Goal: Task Accomplishment & Management: Use online tool/utility

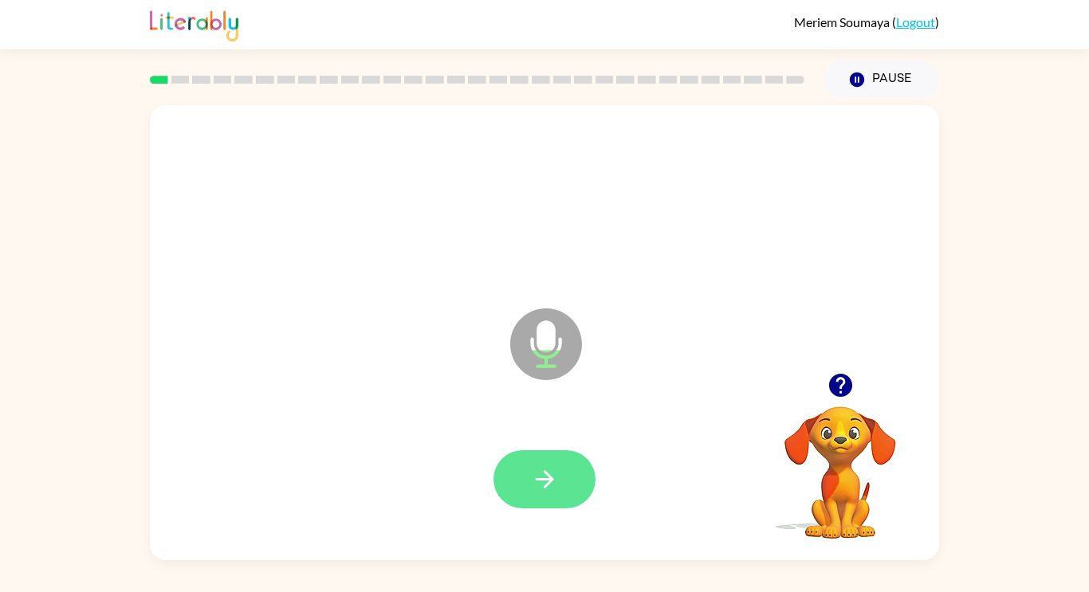
click at [552, 474] on icon "button" at bounding box center [545, 480] width 28 height 28
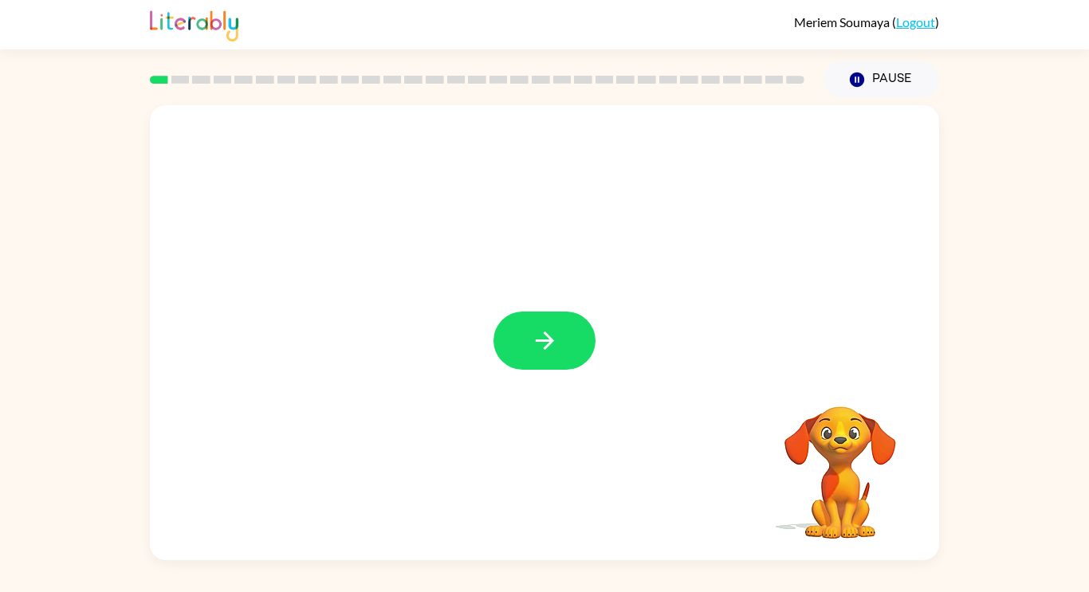
click at [541, 346] on icon "button" at bounding box center [545, 341] width 28 height 28
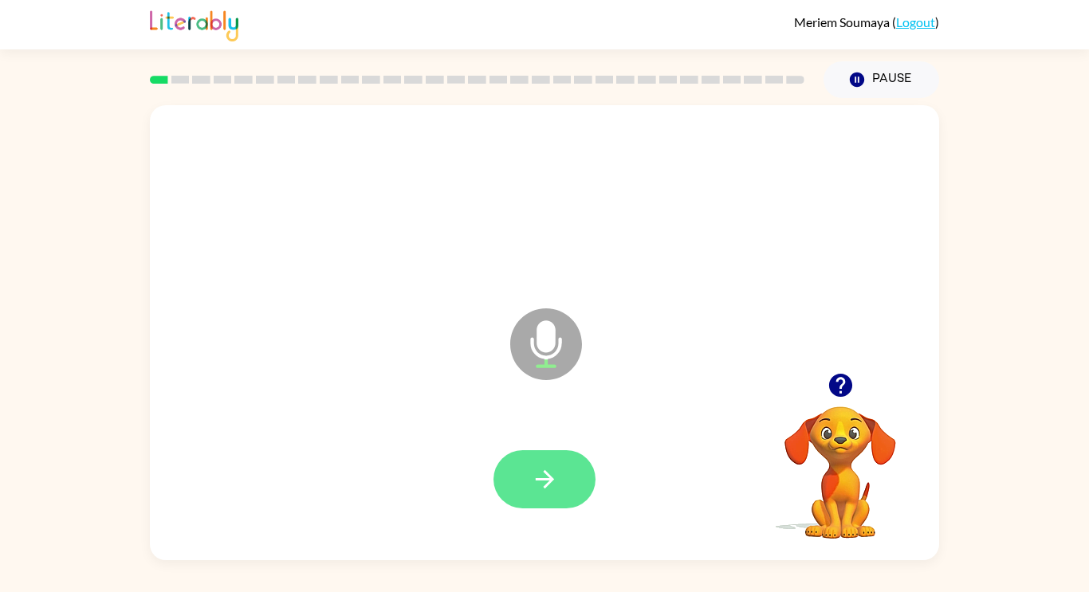
click at [572, 472] on button "button" at bounding box center [544, 479] width 102 height 58
click at [540, 476] on icon "button" at bounding box center [545, 480] width 28 height 28
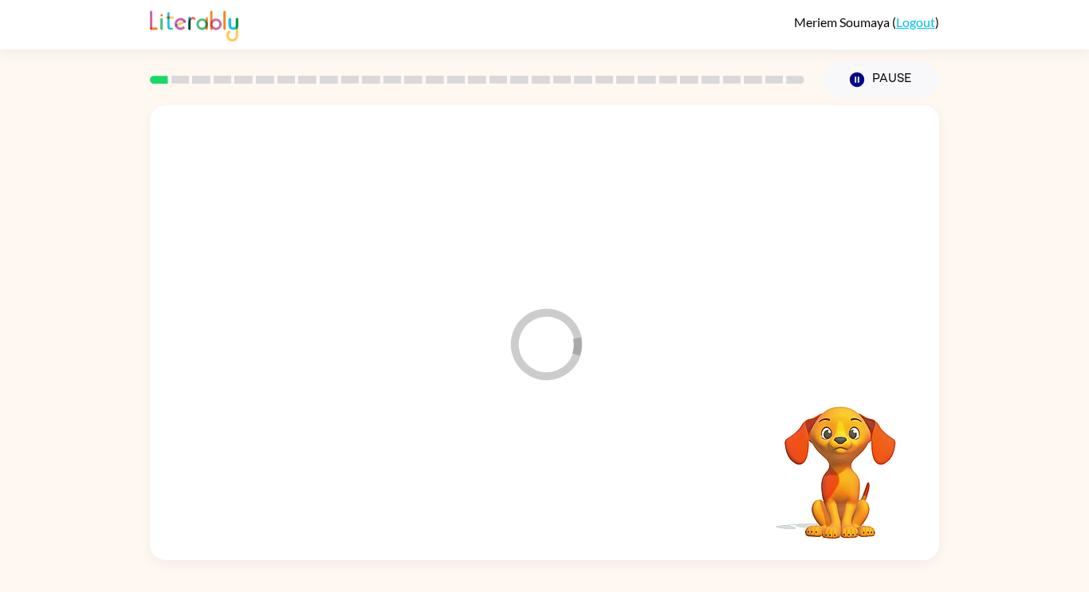
click at [531, 340] on icon "Loader Your response is being sent to our graders" at bounding box center [546, 345] width 96 height 96
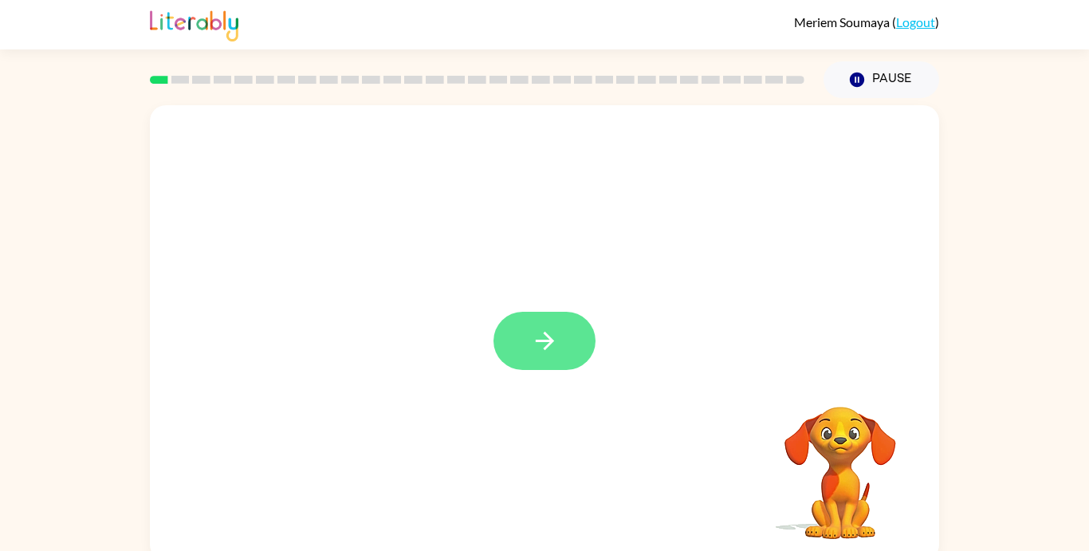
click at [577, 362] on button "button" at bounding box center [544, 341] width 102 height 58
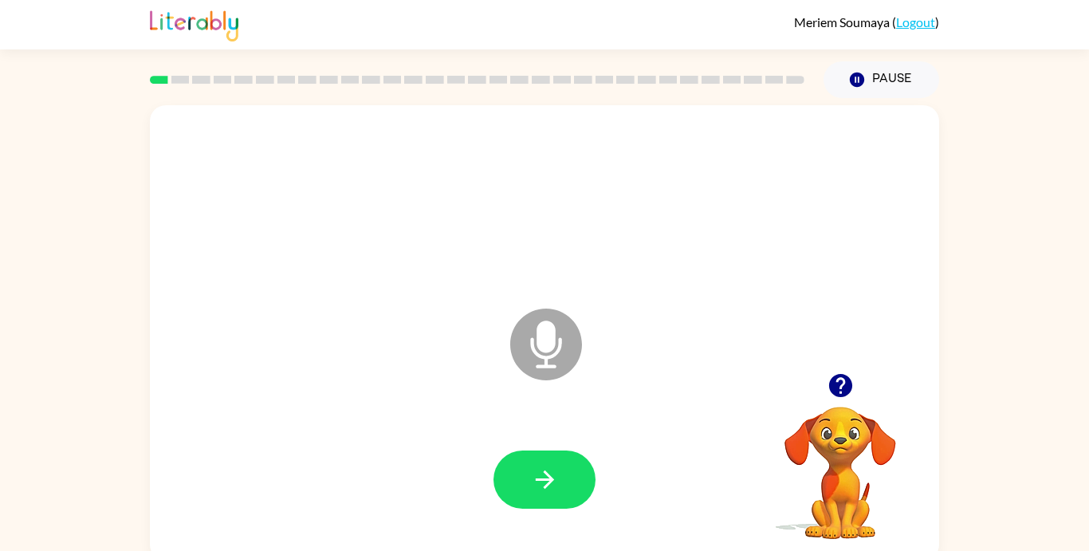
click at [552, 367] on icon "Microphone The Microphone is here when it is your turn to talk" at bounding box center [625, 364] width 239 height 120
click at [560, 466] on button "button" at bounding box center [544, 479] width 102 height 58
click at [536, 347] on icon at bounding box center [546, 344] width 72 height 72
click at [559, 477] on button "button" at bounding box center [544, 479] width 102 height 58
click at [556, 467] on icon "button" at bounding box center [545, 480] width 28 height 28
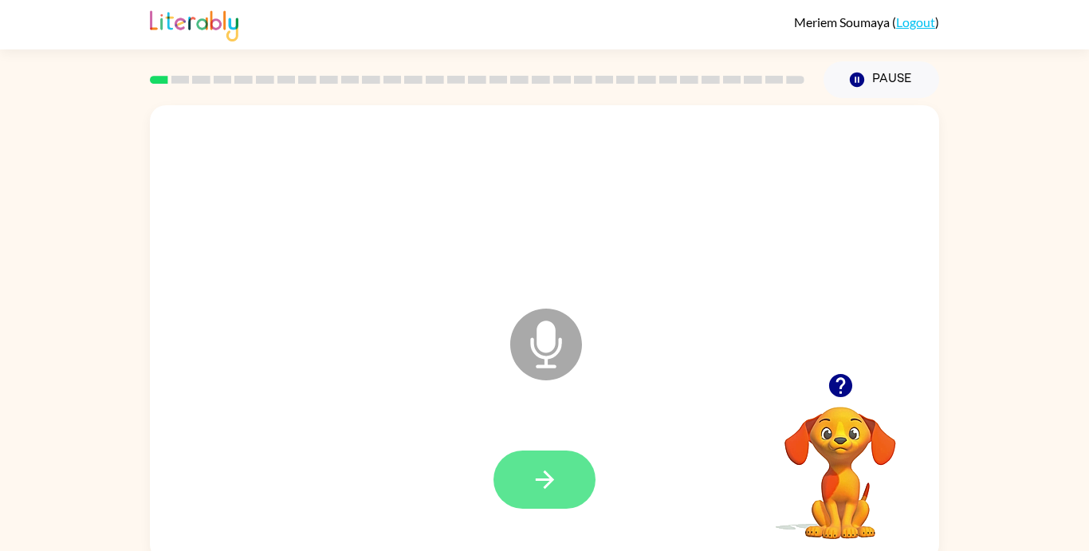
click at [560, 469] on button "button" at bounding box center [544, 479] width 102 height 58
click at [835, 391] on icon "button" at bounding box center [839, 385] width 23 height 23
click at [532, 499] on button "button" at bounding box center [544, 479] width 102 height 58
click at [563, 483] on button "button" at bounding box center [544, 479] width 102 height 58
click at [575, 479] on button "button" at bounding box center [544, 479] width 102 height 58
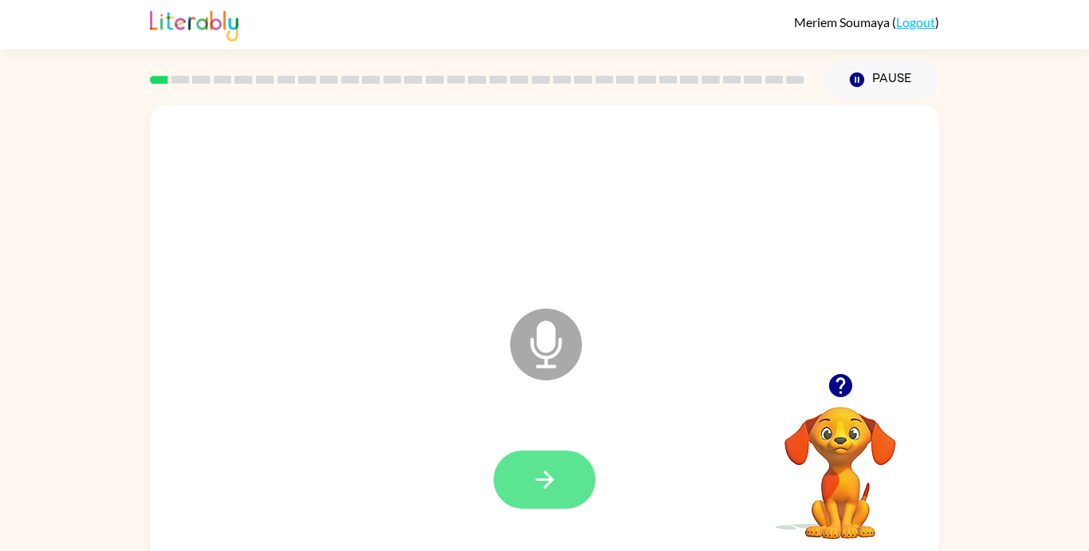
click at [559, 468] on button "button" at bounding box center [544, 479] width 102 height 58
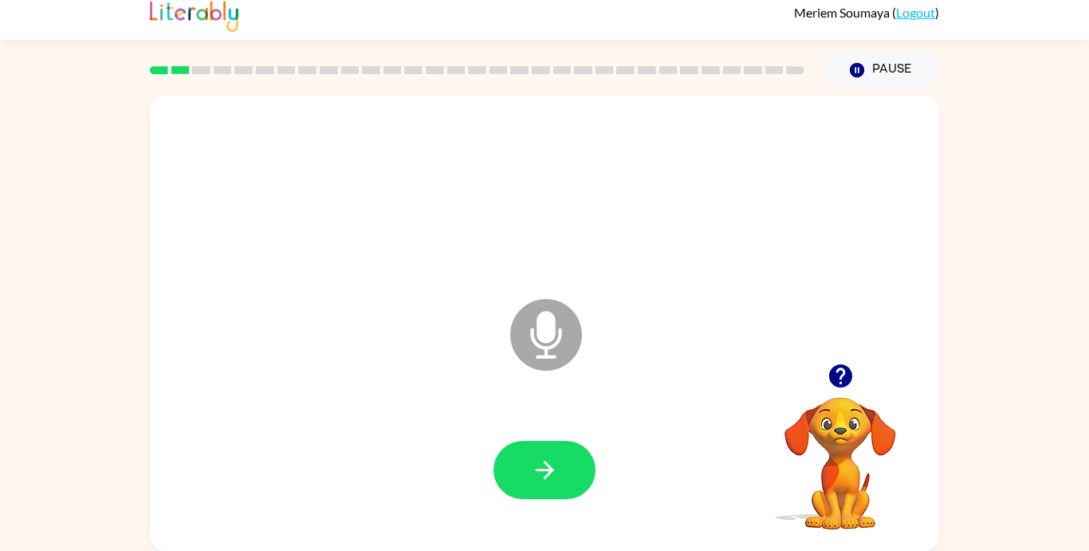
click at [554, 339] on icon at bounding box center [546, 335] width 72 height 72
click at [560, 447] on button "button" at bounding box center [544, 470] width 102 height 58
click at [556, 467] on icon "button" at bounding box center [545, 470] width 28 height 28
click at [552, 469] on icon "button" at bounding box center [544, 470] width 18 height 18
click at [556, 475] on icon "button" at bounding box center [545, 470] width 28 height 28
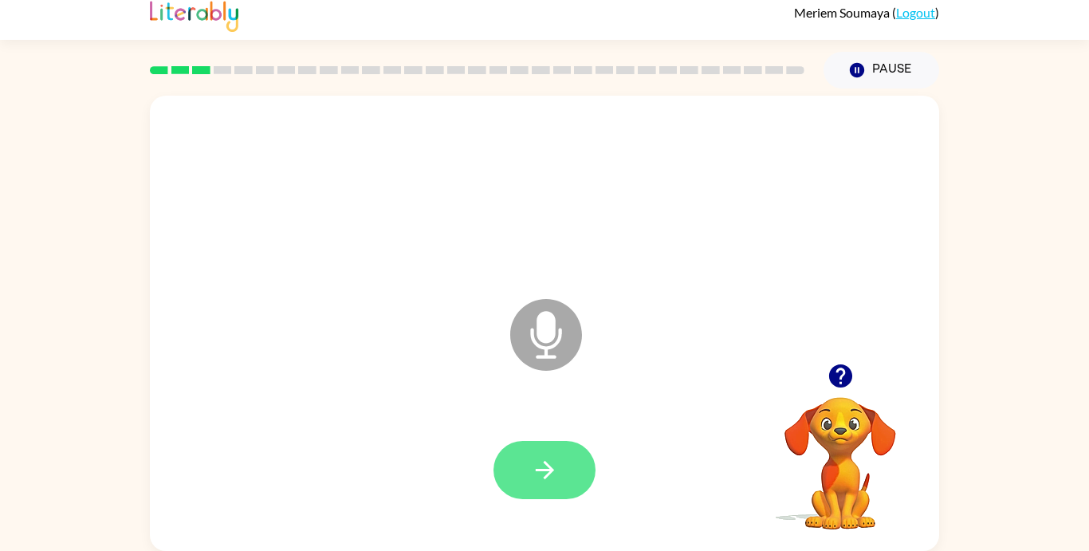
click at [573, 467] on button "button" at bounding box center [544, 470] width 102 height 58
click at [560, 481] on button "button" at bounding box center [544, 470] width 102 height 58
click at [551, 470] on icon "button" at bounding box center [544, 470] width 18 height 18
click at [560, 459] on button "button" at bounding box center [544, 470] width 102 height 58
click at [572, 468] on button "button" at bounding box center [544, 470] width 102 height 58
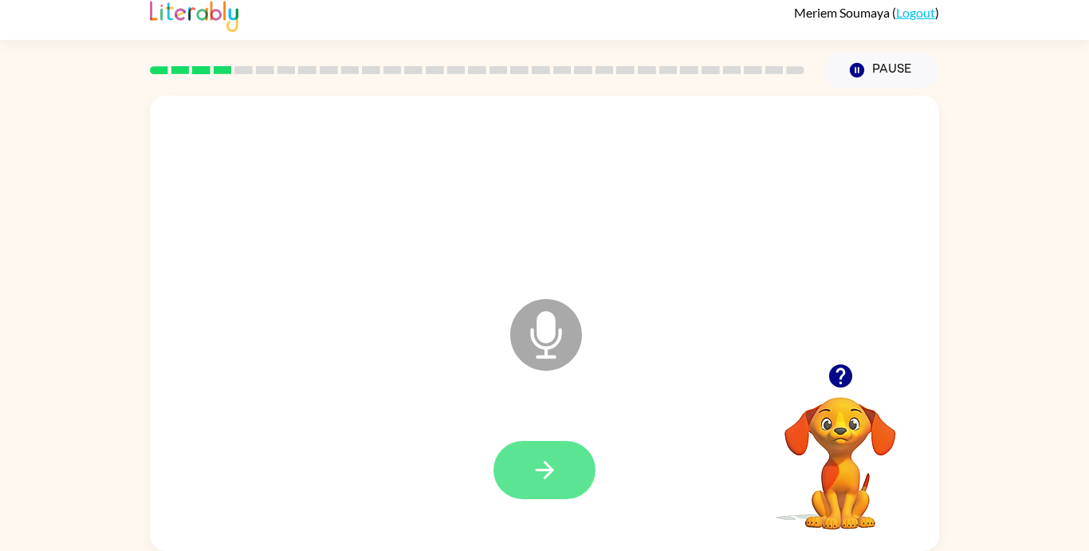
click at [548, 469] on icon "button" at bounding box center [544, 470] width 18 height 18
click at [561, 464] on button "button" at bounding box center [544, 470] width 102 height 58
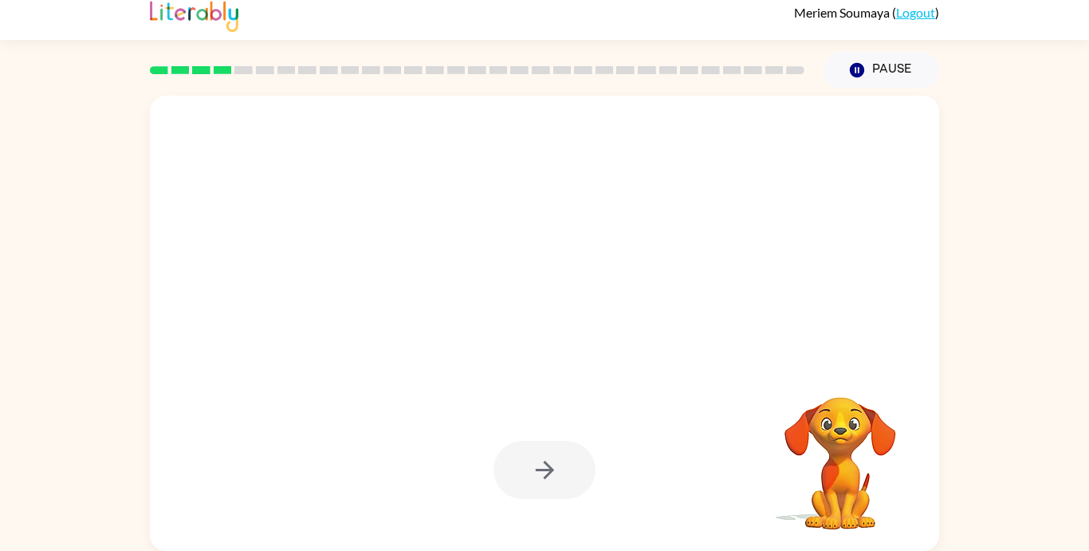
click at [889, 413] on video "Your browser must support playing .mp4 files to use Literably. Please try using…" at bounding box center [839, 451] width 159 height 159
click at [866, 441] on video "Your browser must support playing .mp4 files to use Literably. Please try using…" at bounding box center [839, 451] width 159 height 159
click at [857, 473] on video "Your browser must support playing .mp4 files to use Literably. Please try using…" at bounding box center [839, 451] width 159 height 159
click at [560, 485] on div at bounding box center [544, 470] width 102 height 58
click at [960, 251] on div "Your browser must support playing .mp4 files to use Literably. Please try using…" at bounding box center [544, 319] width 1089 height 462
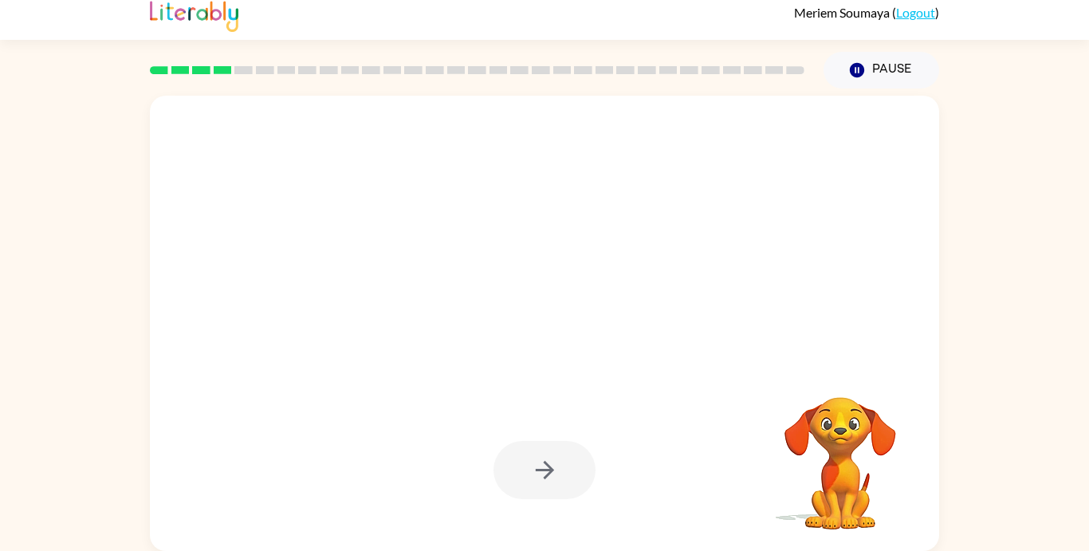
click at [543, 470] on div at bounding box center [544, 470] width 102 height 58
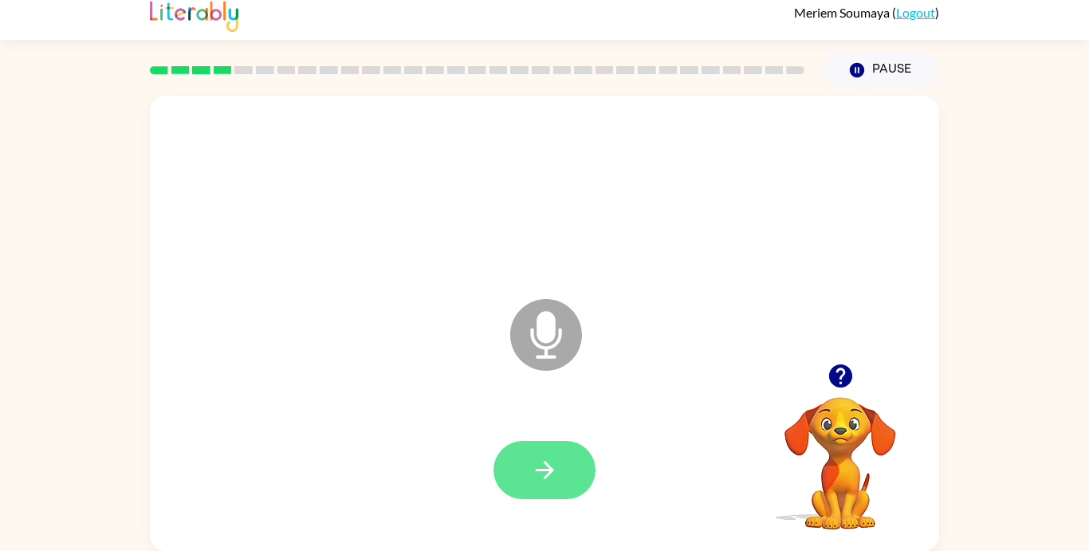
click at [563, 460] on button "button" at bounding box center [544, 470] width 102 height 58
click at [539, 463] on icon "button" at bounding box center [545, 470] width 28 height 28
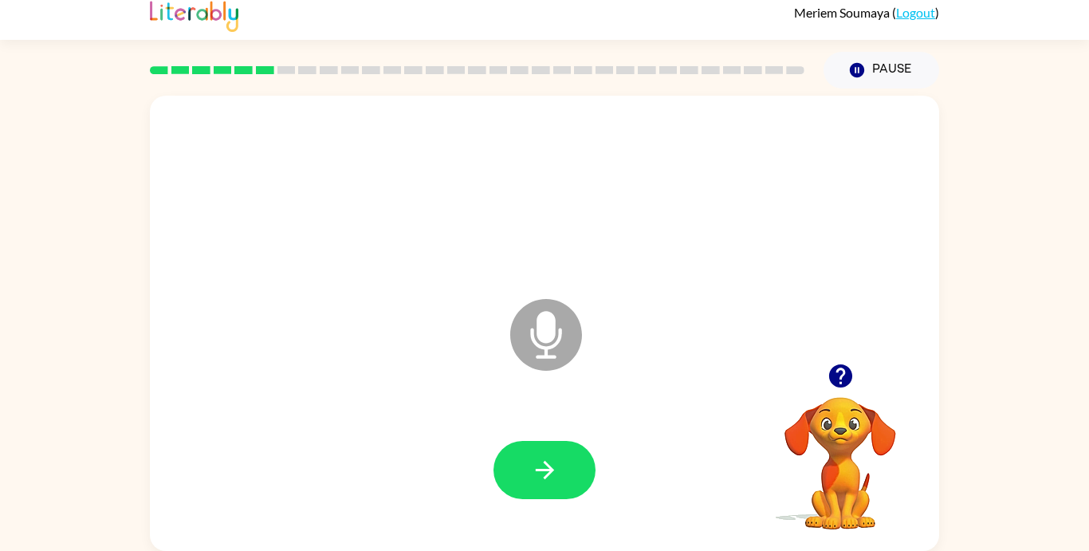
click at [539, 463] on icon "button" at bounding box center [545, 470] width 28 height 28
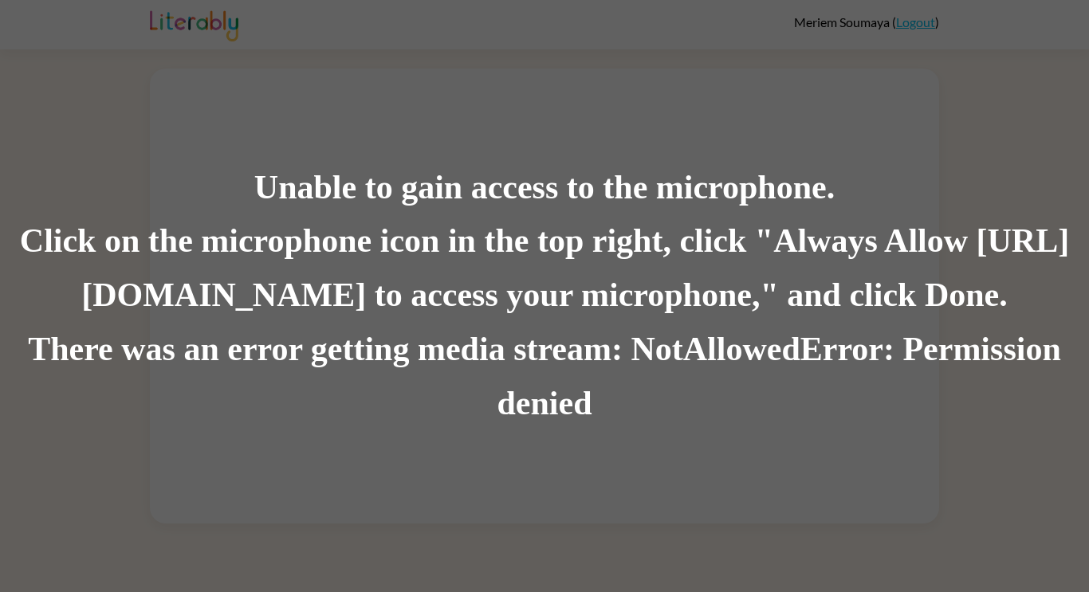
click at [505, 198] on div "Unable to gain access to the microphone." at bounding box center [544, 188] width 1089 height 54
click at [363, 242] on div "Click on the microphone icon in the top right, click "Always Allow [URL][DOMAIN…" at bounding box center [544, 269] width 1089 height 108
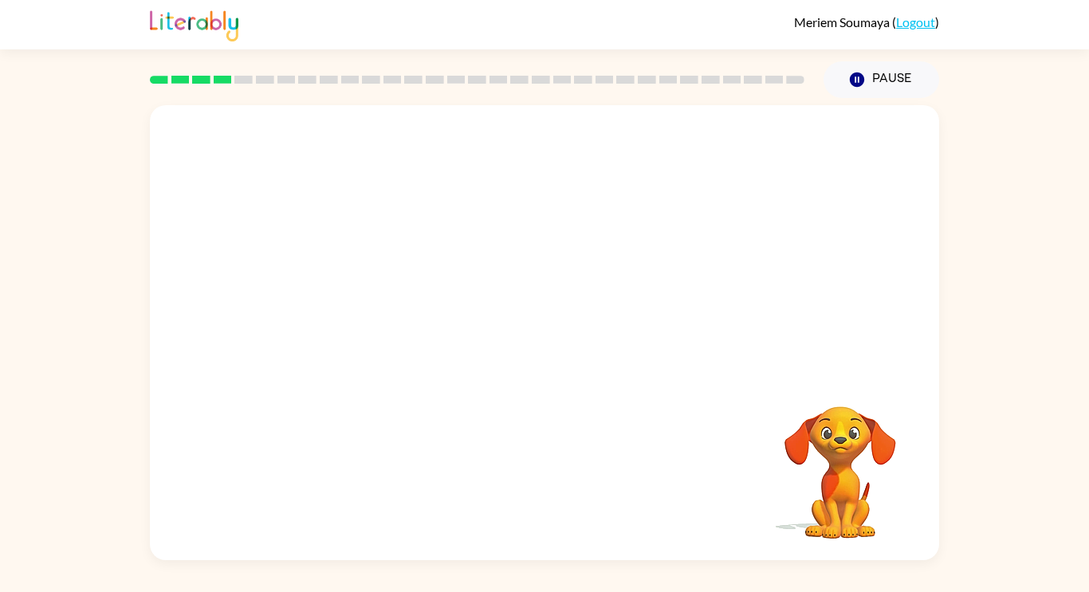
click at [491, 85] on div at bounding box center [477, 80] width 674 height 56
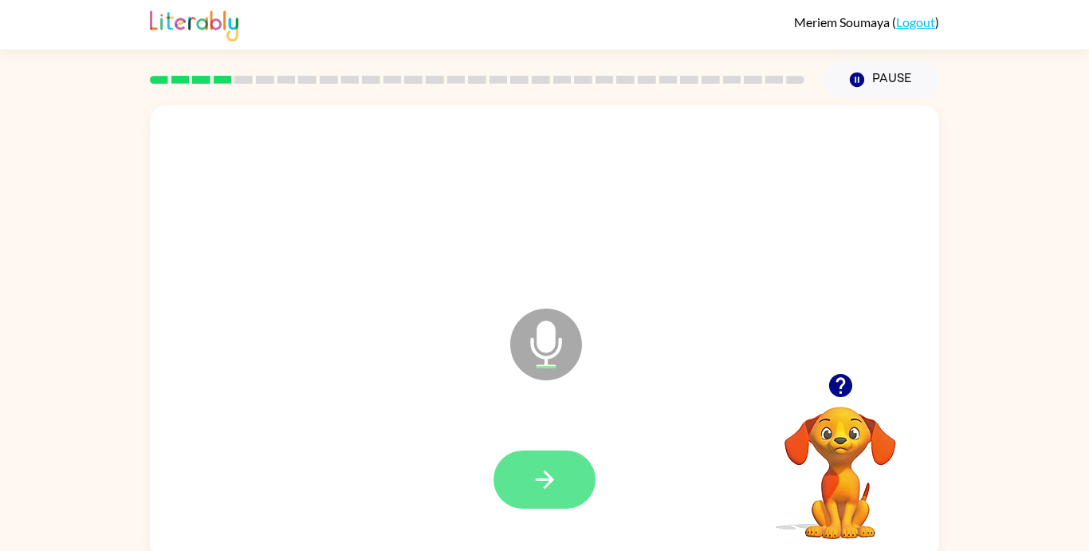
click at [566, 483] on button "button" at bounding box center [544, 479] width 102 height 58
click at [562, 466] on button "button" at bounding box center [544, 479] width 102 height 58
click at [561, 467] on button "button" at bounding box center [544, 479] width 102 height 58
click at [544, 487] on icon "button" at bounding box center [544, 479] width 18 height 18
click at [544, 471] on icon "button" at bounding box center [544, 479] width 18 height 18
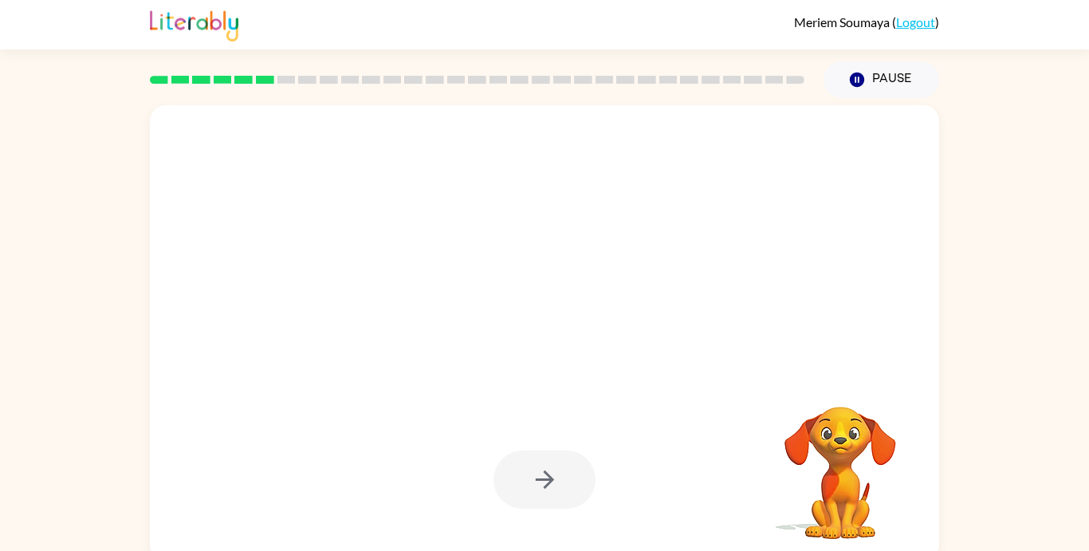
click at [863, 445] on video "Your browser must support playing .mp4 files to use Literably. Please try using…" at bounding box center [839, 461] width 159 height 159
click at [849, 445] on video "Your browser must support playing .mp4 files to use Literably. Please try using…" at bounding box center [839, 461] width 159 height 159
click at [846, 443] on video "Your browser must support playing .mp4 files to use Literably. Please try using…" at bounding box center [839, 461] width 159 height 159
click at [850, 446] on video "Your browser must support playing .mp4 files to use Literably. Please try using…" at bounding box center [839, 461] width 159 height 159
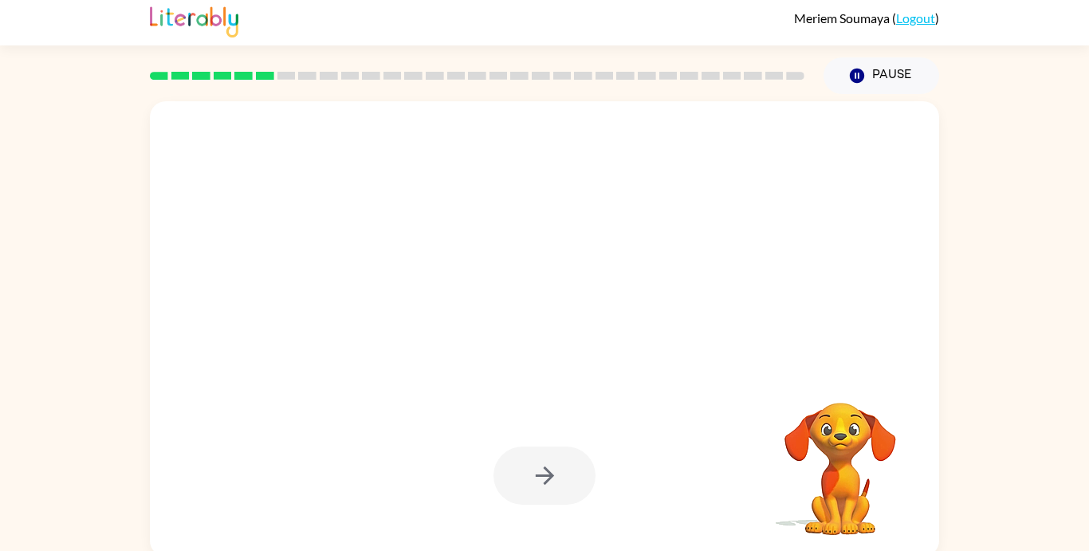
scroll to position [10, 0]
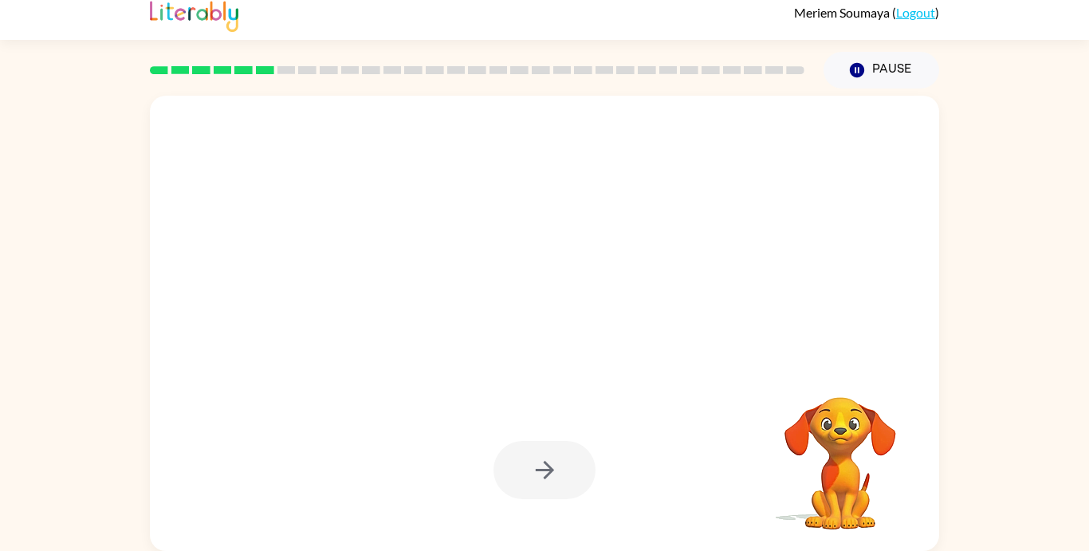
click at [854, 438] on video "Your browser must support playing .mp4 files to use Literably. Please try using…" at bounding box center [839, 451] width 159 height 159
click at [858, 446] on video "Your browser must support playing .mp4 files to use Literably. Please try using…" at bounding box center [839, 451] width 159 height 159
click at [544, 442] on div at bounding box center [544, 470] width 102 height 58
click at [555, 466] on div at bounding box center [544, 470] width 102 height 58
click at [864, 443] on video "Your browser must support playing .mp4 files to use Literably. Please try using…" at bounding box center [839, 451] width 159 height 159
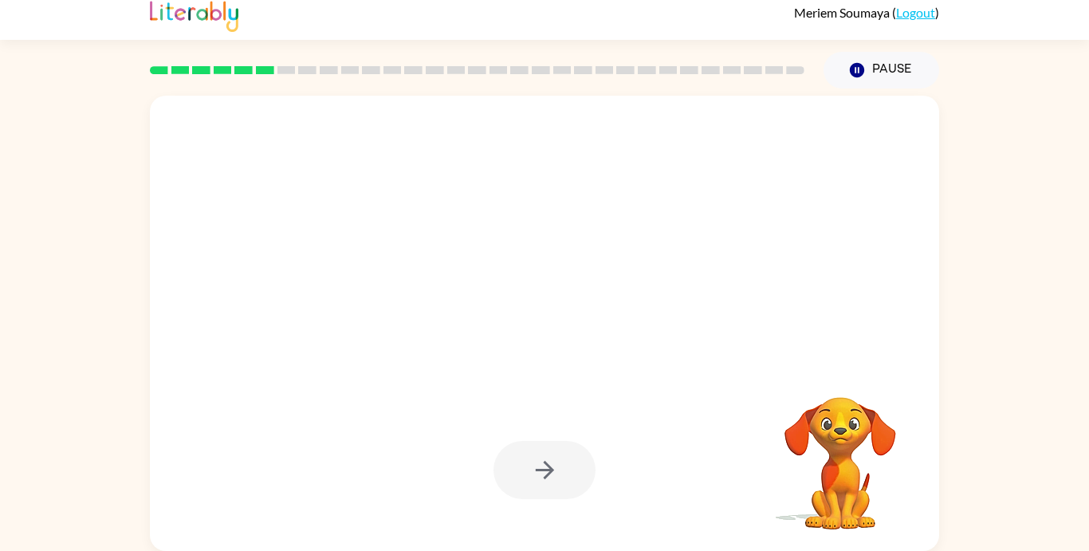
click at [793, 430] on video "Your browser must support playing .mp4 files to use Literably. Please try using…" at bounding box center [839, 451] width 159 height 159
click at [823, 438] on video "Your browser must support playing .mp4 files to use Literably. Please try using…" at bounding box center [839, 451] width 159 height 159
click at [817, 470] on video "Your browser must support playing .mp4 files to use Literably. Please try using…" at bounding box center [839, 451] width 159 height 159
click at [845, 466] on video "Your browser must support playing .mp4 files to use Literably. Please try using…" at bounding box center [839, 451] width 159 height 159
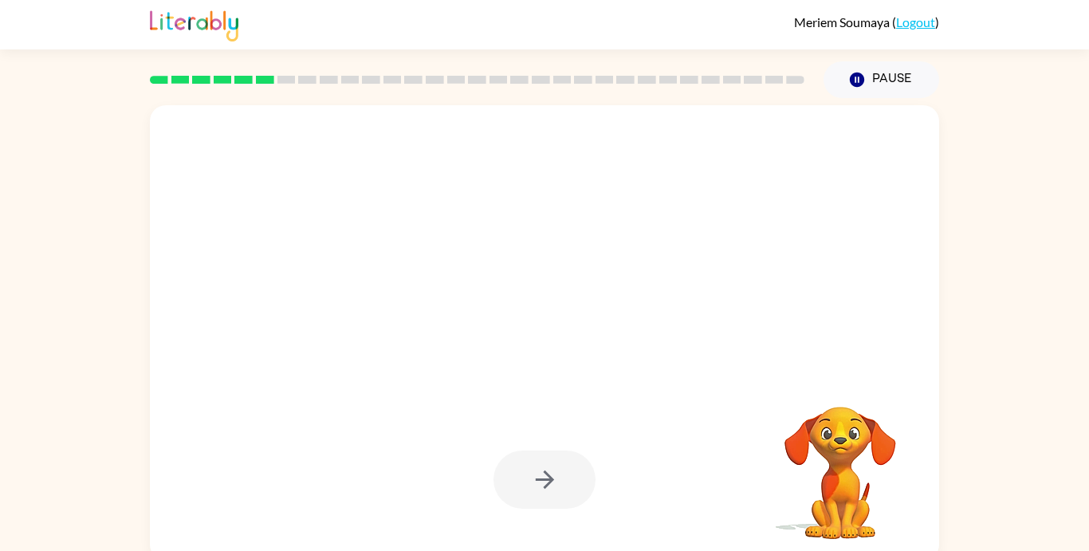
click at [804, 450] on video "Your browser must support playing .mp4 files to use Literably. Please try using…" at bounding box center [839, 461] width 159 height 159
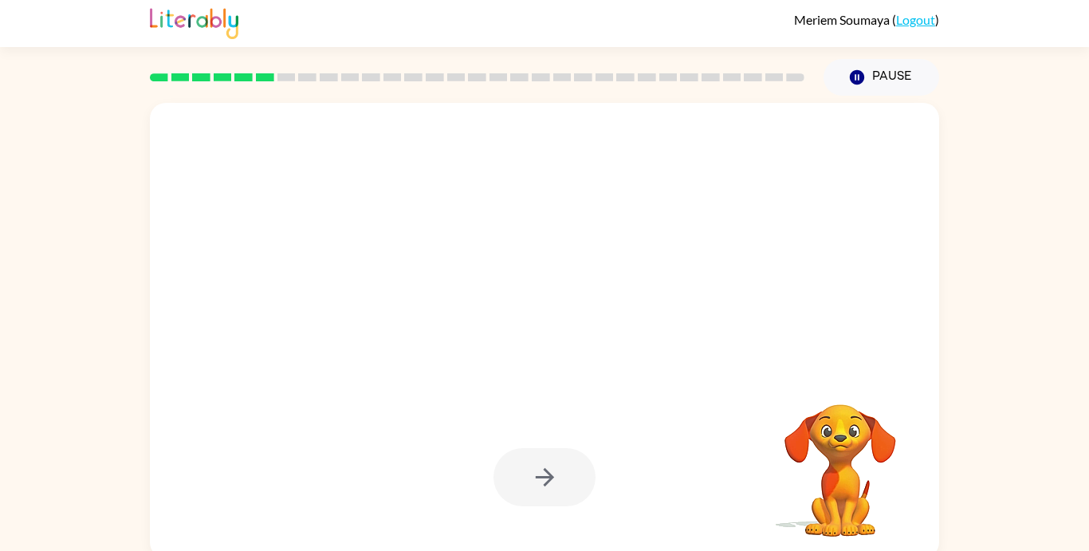
click at [479, 167] on div at bounding box center [544, 200] width 757 height 131
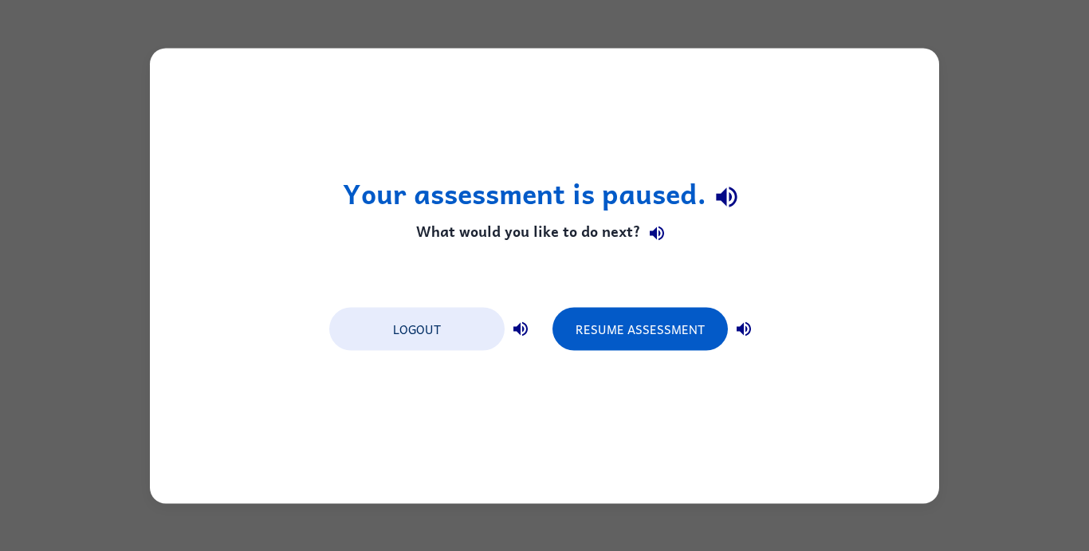
scroll to position [0, 0]
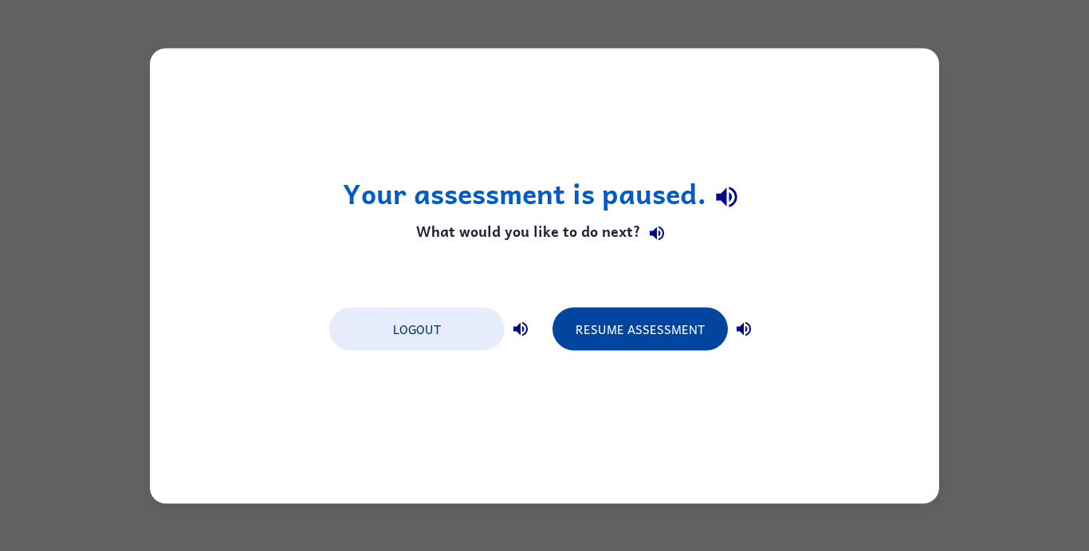
click at [605, 322] on button "Resume Assessment" at bounding box center [639, 328] width 175 height 43
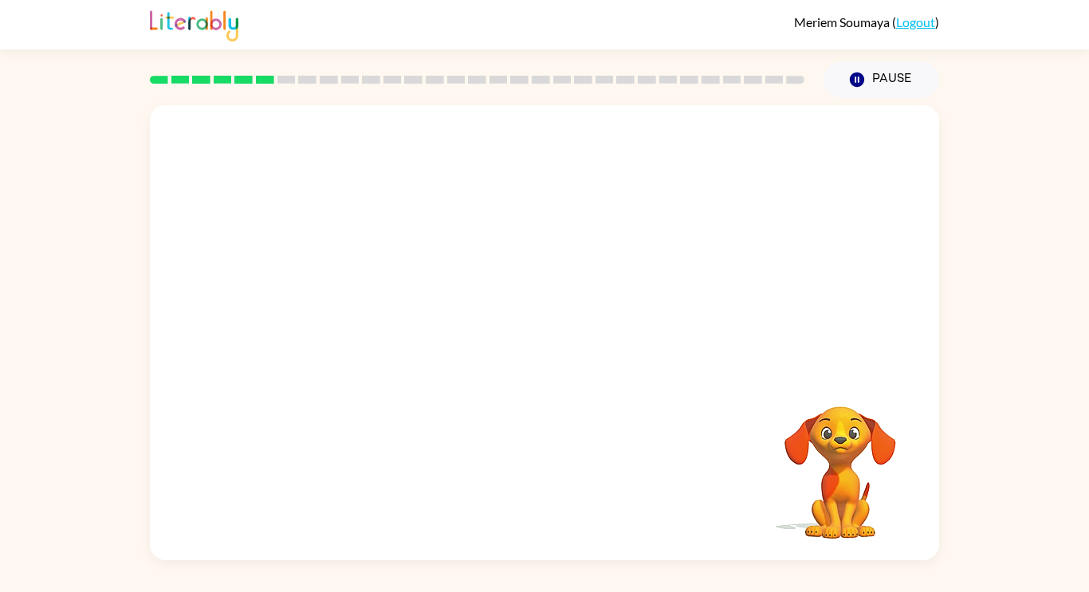
click at [921, 255] on div at bounding box center [544, 202] width 757 height 131
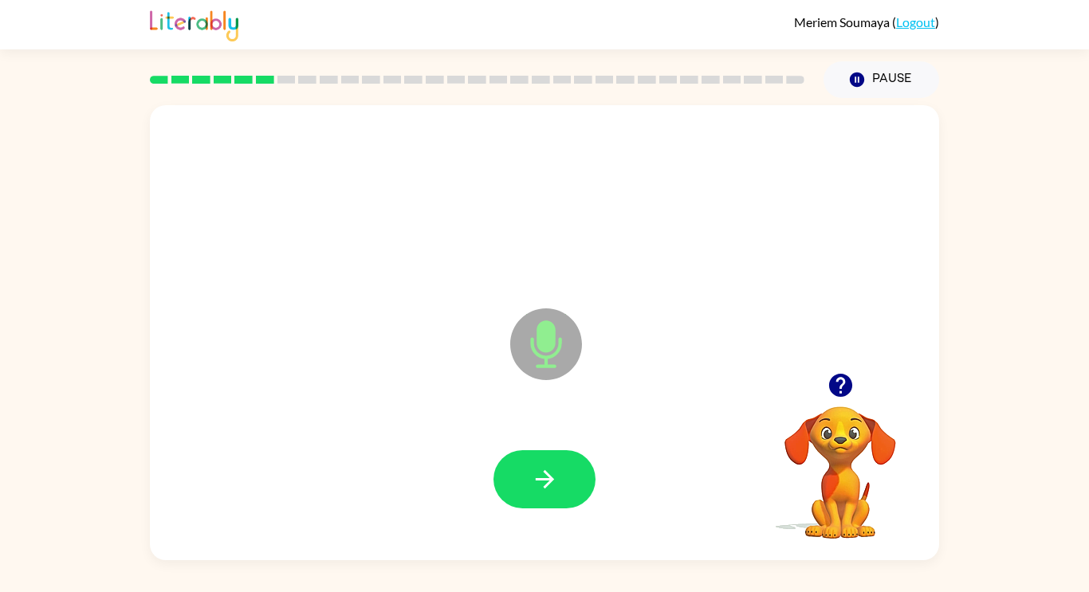
click at [609, 508] on div at bounding box center [544, 479] width 757 height 131
click at [569, 485] on button "button" at bounding box center [544, 479] width 102 height 58
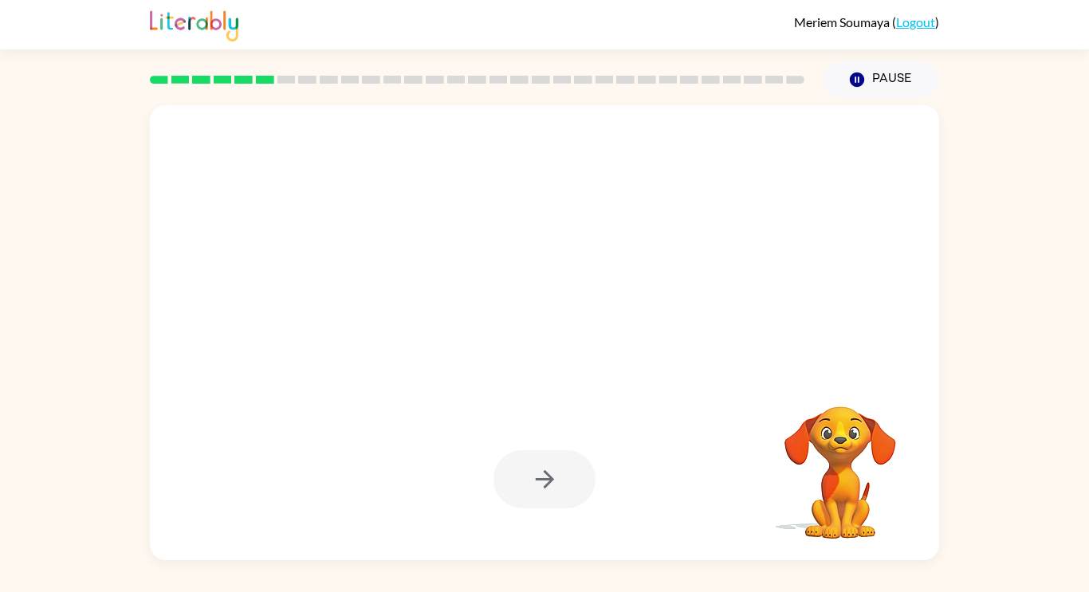
click at [536, 481] on div at bounding box center [544, 479] width 102 height 58
click at [535, 467] on div at bounding box center [544, 479] width 102 height 58
click at [528, 460] on div at bounding box center [544, 479] width 102 height 58
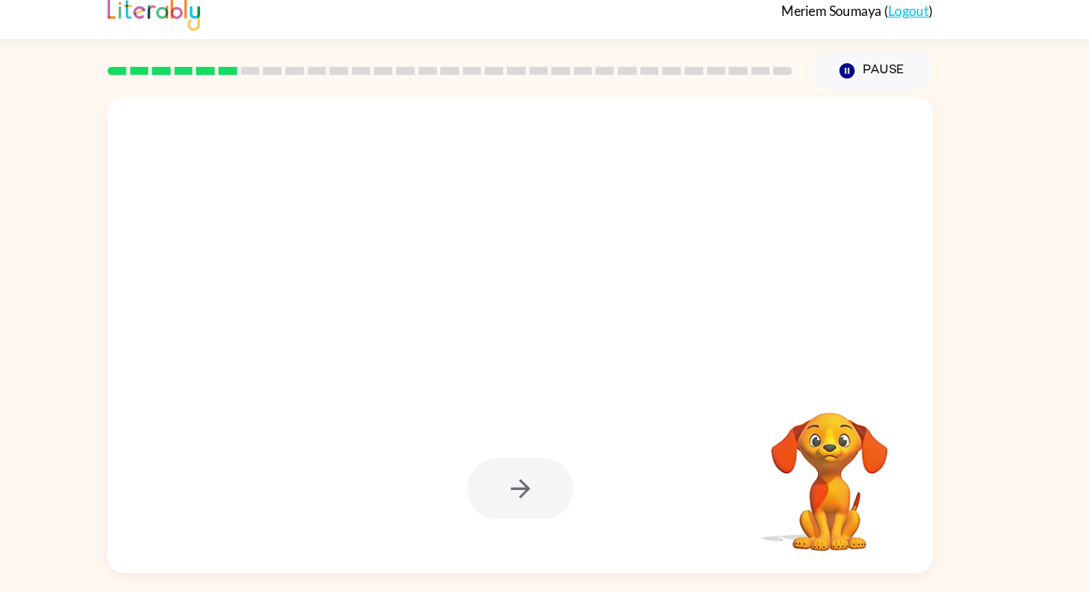
click at [807, 444] on video "Your browser must support playing .mp4 files to use Literably. Please try using…" at bounding box center [839, 461] width 159 height 159
click at [792, 429] on video "Your browser must support playing .mp4 files to use Literably. Please try using…" at bounding box center [839, 461] width 159 height 159
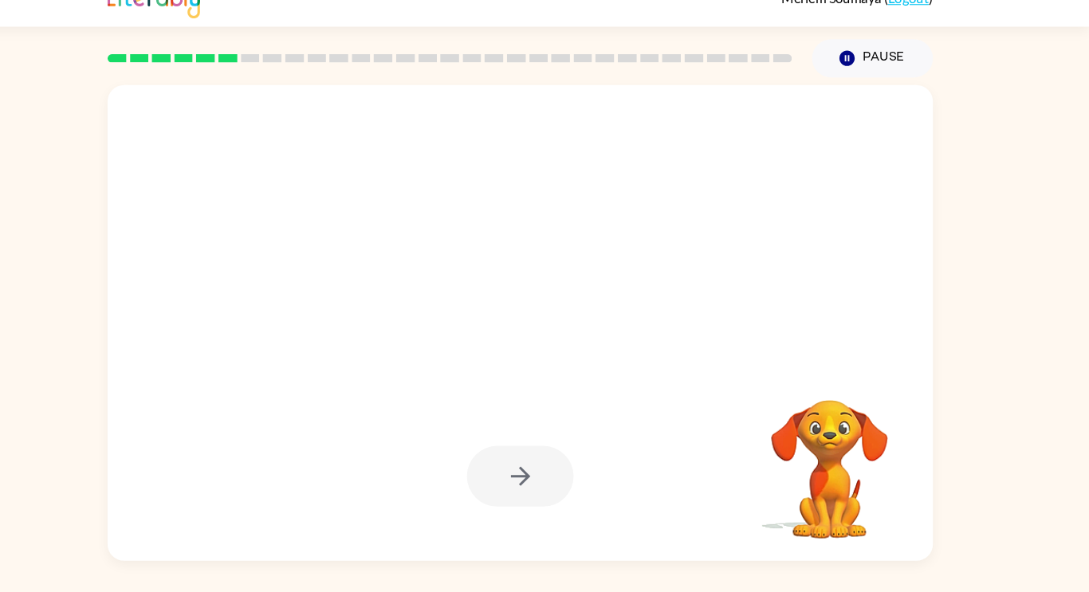
click at [807, 473] on video "Your browser must support playing .mp4 files to use Literably. Please try using…" at bounding box center [839, 461] width 159 height 159
click at [806, 466] on video "Your browser must support playing .mp4 files to use Literably. Please try using…" at bounding box center [839, 461] width 159 height 159
click at [678, 240] on div at bounding box center [544, 202] width 757 height 131
click at [843, 501] on video "Your browser must support playing .mp4 files to use Literably. Please try using…" at bounding box center [839, 461] width 159 height 159
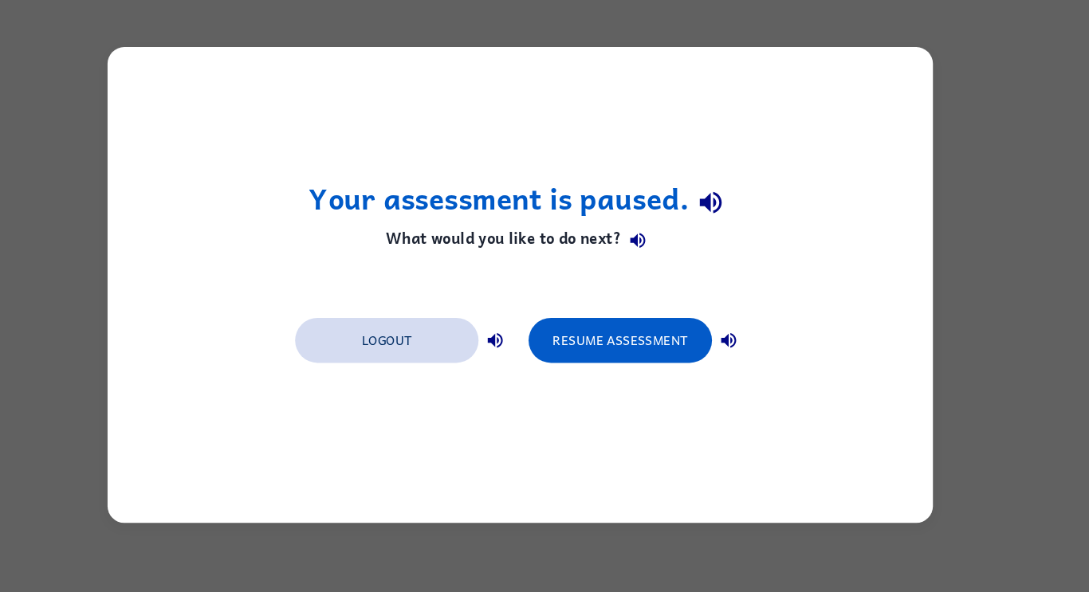
click at [380, 341] on button "Logout" at bounding box center [416, 349] width 175 height 43
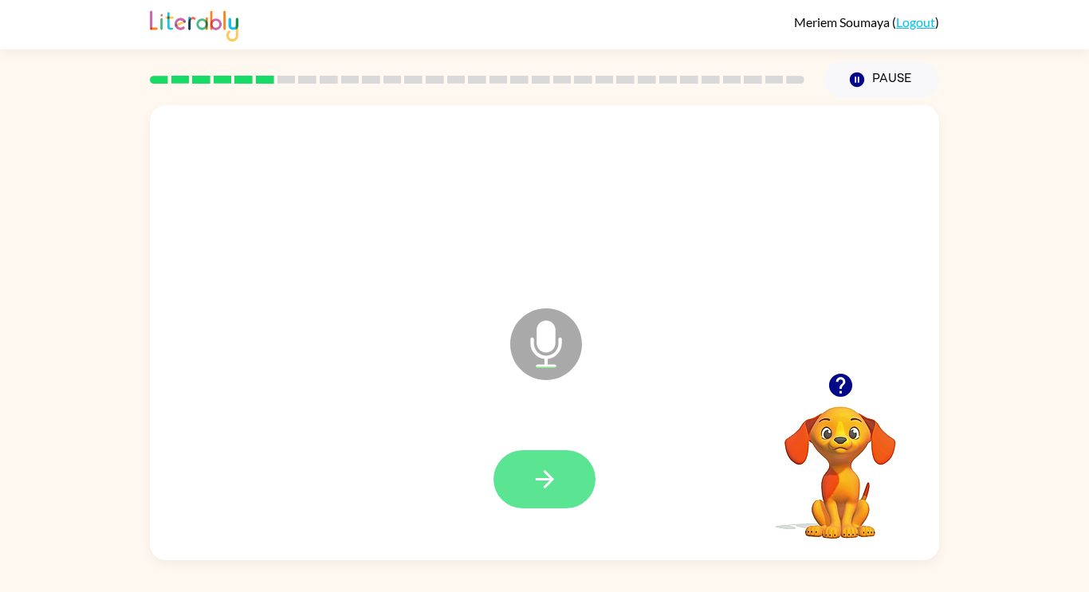
click at [563, 475] on button "button" at bounding box center [544, 479] width 102 height 58
click at [560, 481] on button "button" at bounding box center [544, 479] width 102 height 58
click at [552, 483] on icon "button" at bounding box center [545, 480] width 28 height 28
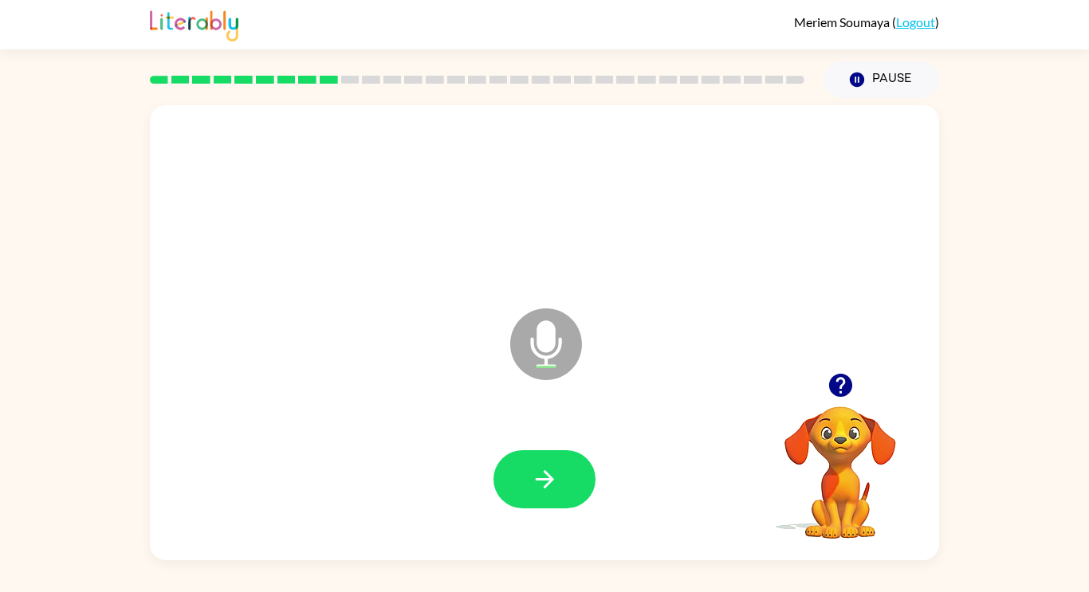
click at [839, 378] on icon "button" at bounding box center [841, 385] width 28 height 28
click at [810, 387] on div at bounding box center [839, 385] width 159 height 41
click at [531, 480] on icon "button" at bounding box center [545, 480] width 28 height 28
click at [542, 488] on icon "button" at bounding box center [545, 480] width 28 height 28
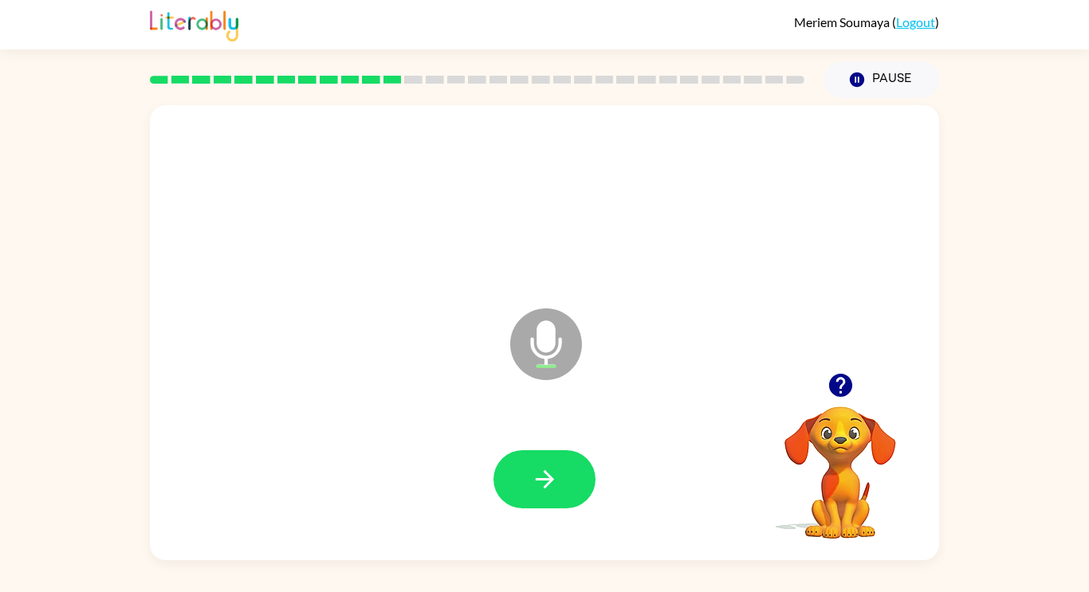
click at [542, 488] on icon "button" at bounding box center [545, 480] width 28 height 28
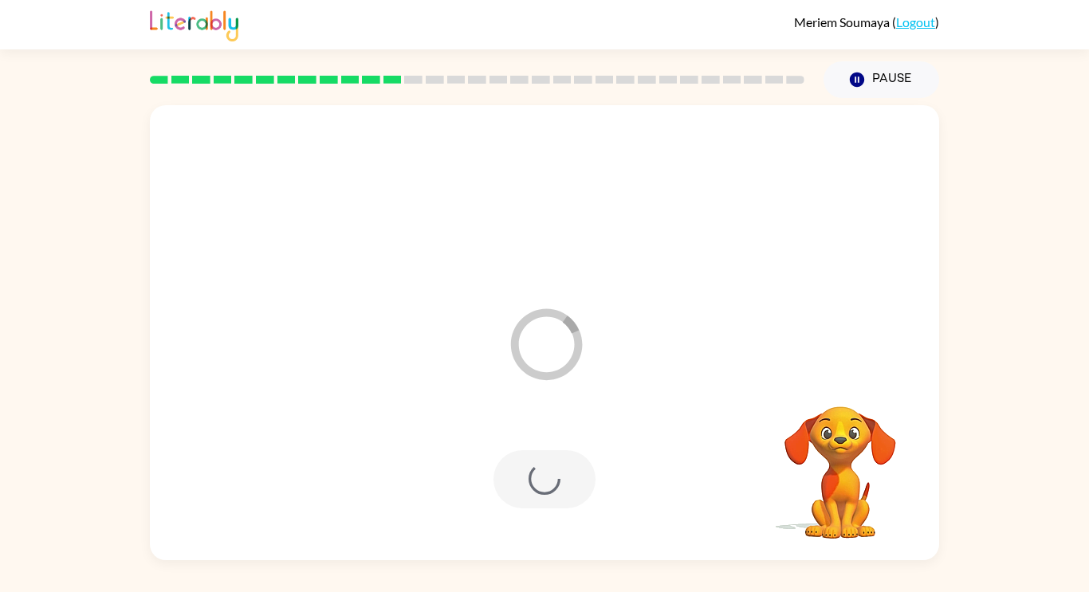
click at [542, 488] on div at bounding box center [544, 479] width 102 height 58
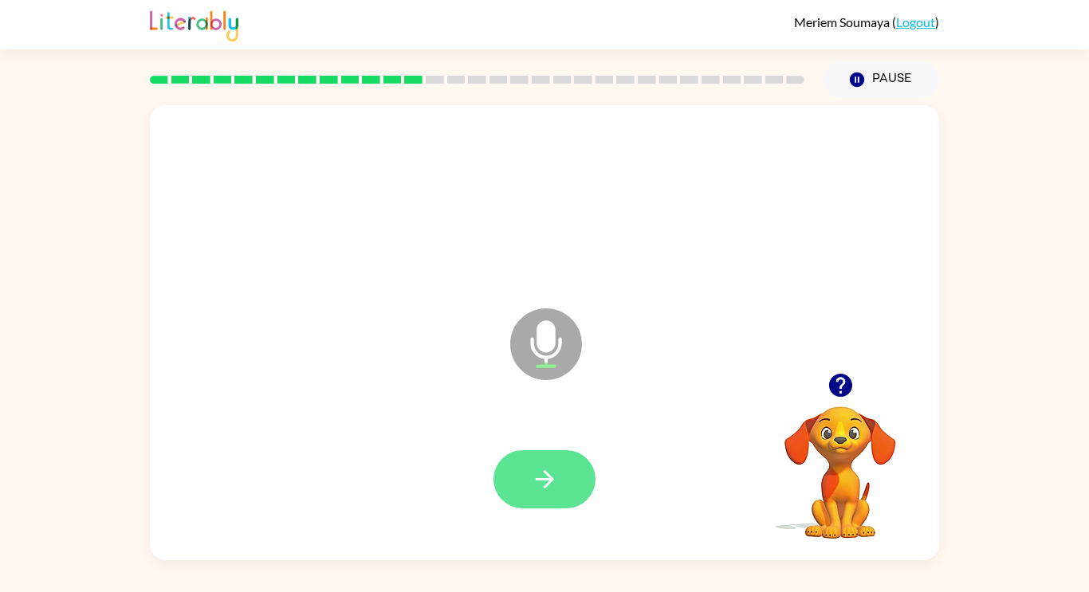
click at [565, 467] on button "button" at bounding box center [544, 479] width 102 height 58
click at [556, 472] on icon "button" at bounding box center [545, 480] width 28 height 28
click at [571, 469] on button "button" at bounding box center [544, 479] width 102 height 58
click at [549, 479] on icon "button" at bounding box center [544, 479] width 18 height 18
click at [546, 489] on icon "button" at bounding box center [545, 480] width 28 height 28
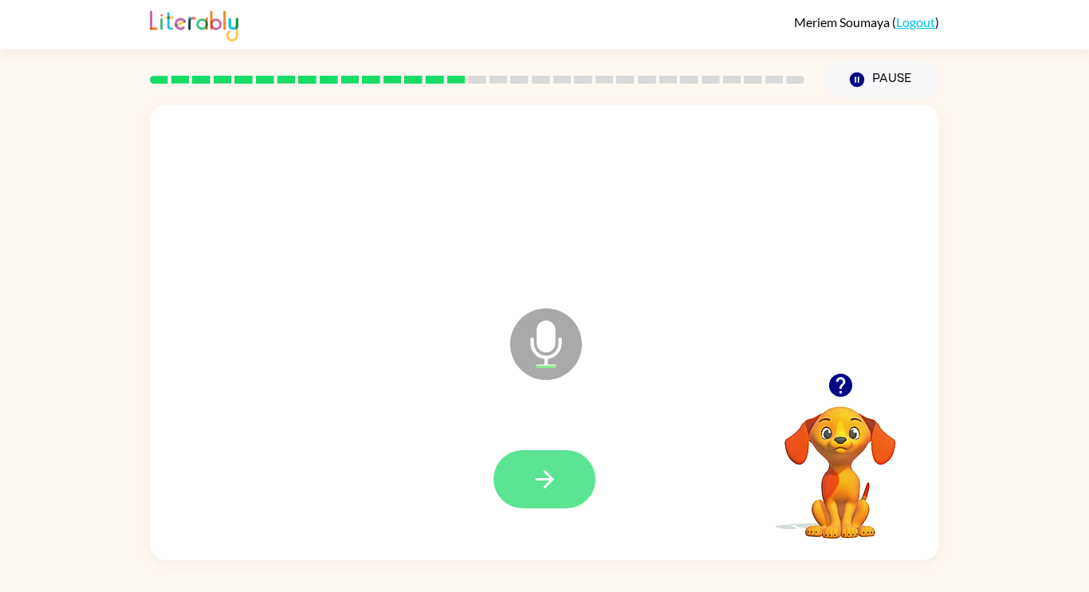
click at [552, 491] on icon "button" at bounding box center [545, 480] width 28 height 28
click at [544, 471] on icon "button" at bounding box center [544, 479] width 18 height 18
click at [567, 462] on button "button" at bounding box center [544, 479] width 102 height 58
click at [537, 480] on icon "button" at bounding box center [544, 479] width 18 height 18
click at [544, 467] on icon "button" at bounding box center [545, 480] width 28 height 28
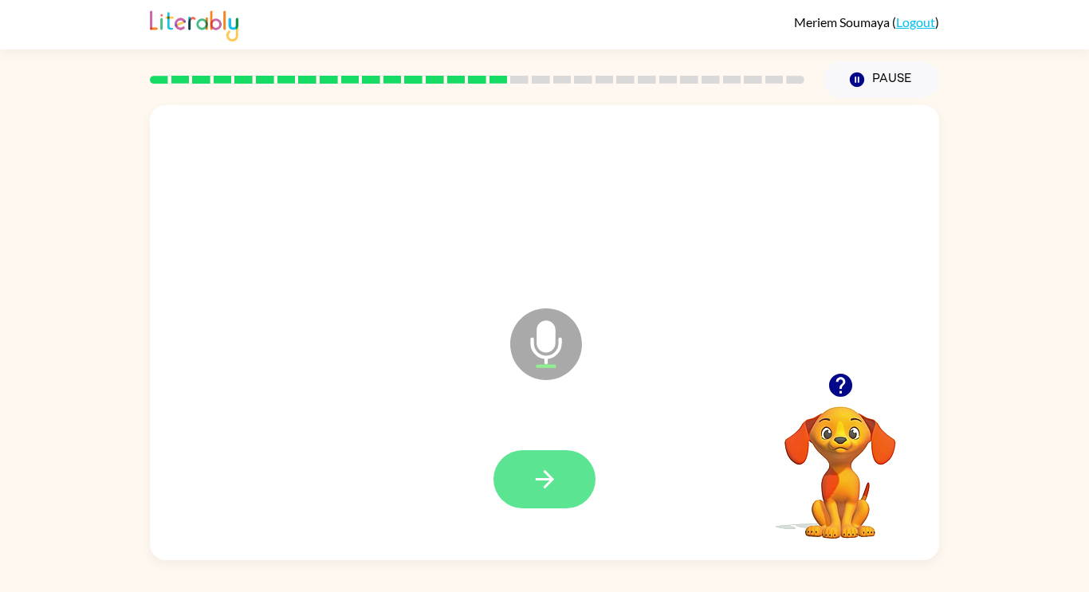
click at [528, 483] on button "button" at bounding box center [544, 479] width 102 height 58
click at [536, 450] on button "button" at bounding box center [544, 479] width 102 height 58
click at [567, 450] on div at bounding box center [544, 479] width 102 height 58
click at [579, 467] on button "button" at bounding box center [544, 479] width 102 height 58
click at [539, 469] on icon "button" at bounding box center [545, 480] width 28 height 28
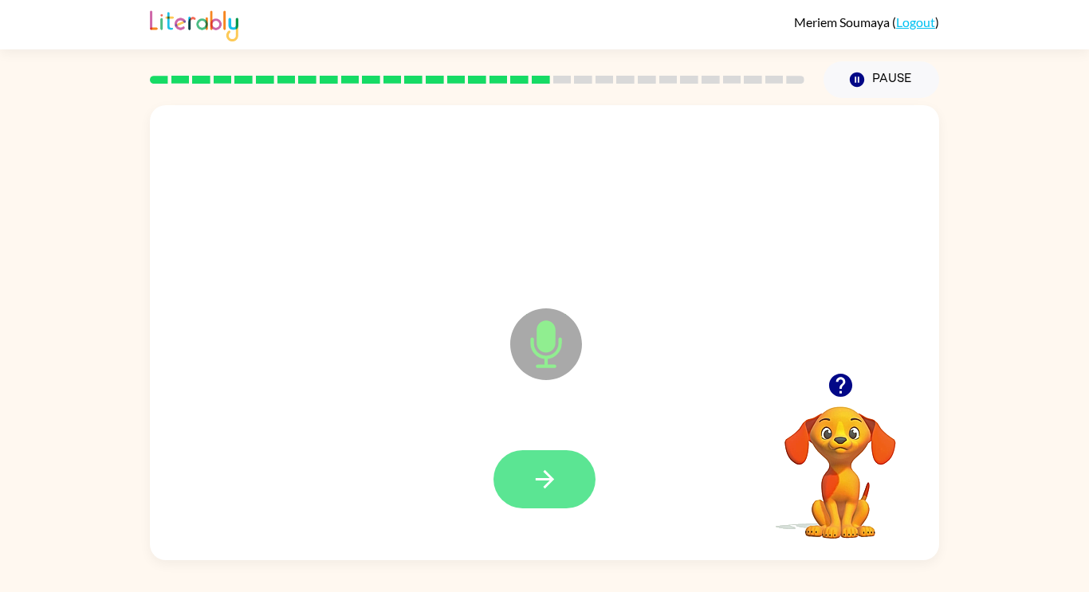
click at [578, 474] on button "button" at bounding box center [544, 479] width 102 height 58
click at [524, 477] on button "button" at bounding box center [544, 479] width 102 height 58
click at [541, 473] on icon "button" at bounding box center [545, 480] width 28 height 28
click at [541, 479] on icon "button" at bounding box center [544, 479] width 18 height 18
click at [537, 485] on icon "button" at bounding box center [545, 480] width 28 height 28
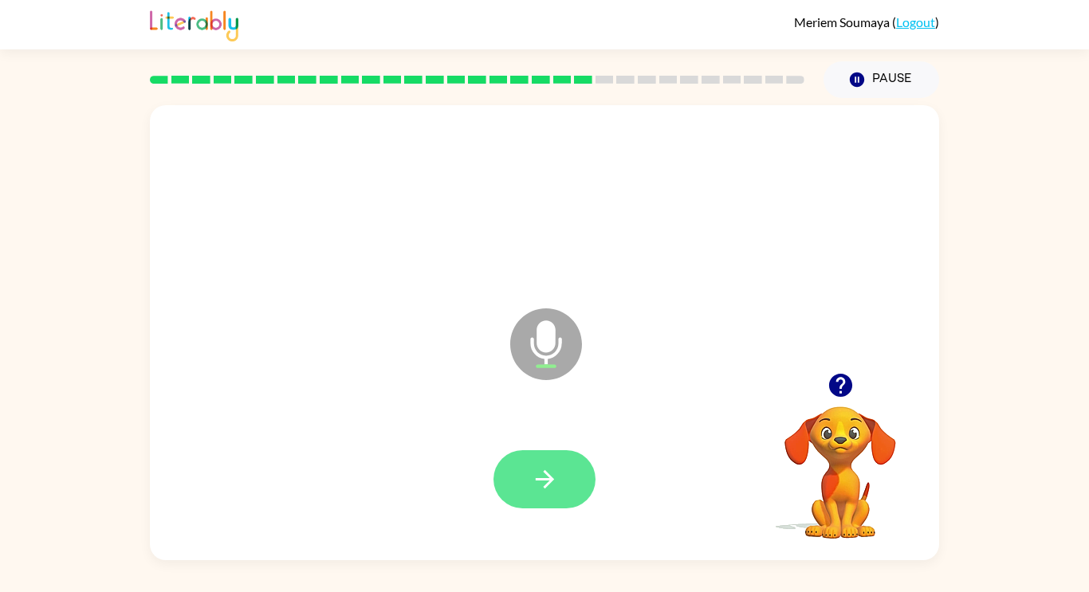
click at [547, 478] on icon "button" at bounding box center [544, 479] width 18 height 18
click at [528, 473] on button "button" at bounding box center [544, 479] width 102 height 58
click at [539, 480] on icon "button" at bounding box center [544, 479] width 18 height 18
click at [495, 496] on div at bounding box center [544, 479] width 102 height 58
click at [520, 471] on button "button" at bounding box center [544, 479] width 102 height 58
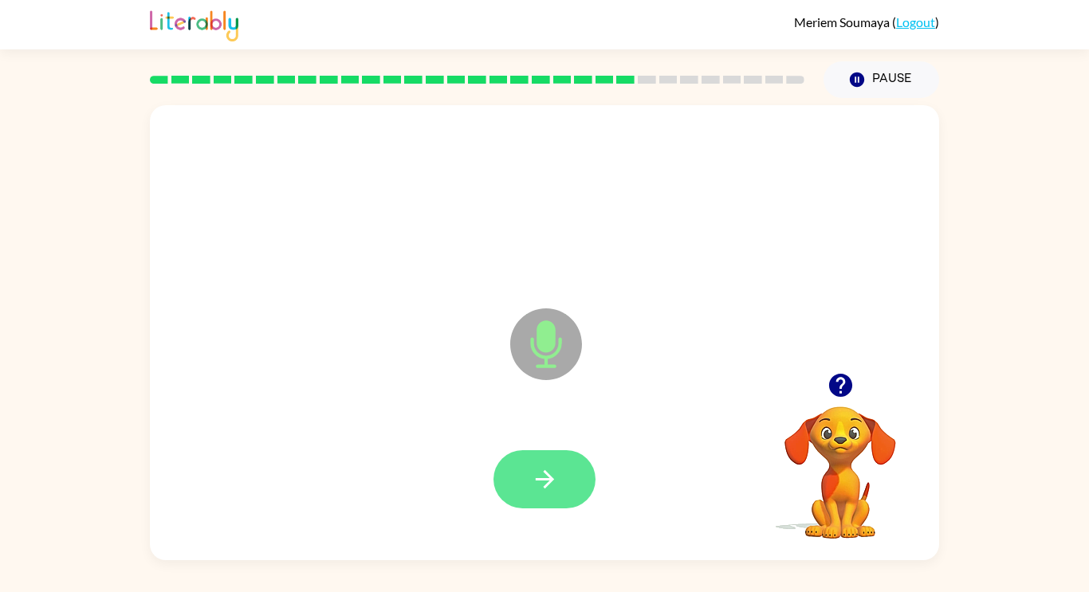
click at [562, 473] on button "button" at bounding box center [544, 479] width 102 height 58
click at [540, 489] on icon "button" at bounding box center [545, 480] width 28 height 28
click at [549, 475] on icon "button" at bounding box center [544, 479] width 18 height 18
click at [568, 479] on button "button" at bounding box center [544, 479] width 102 height 58
click at [828, 380] on icon "button" at bounding box center [841, 385] width 28 height 28
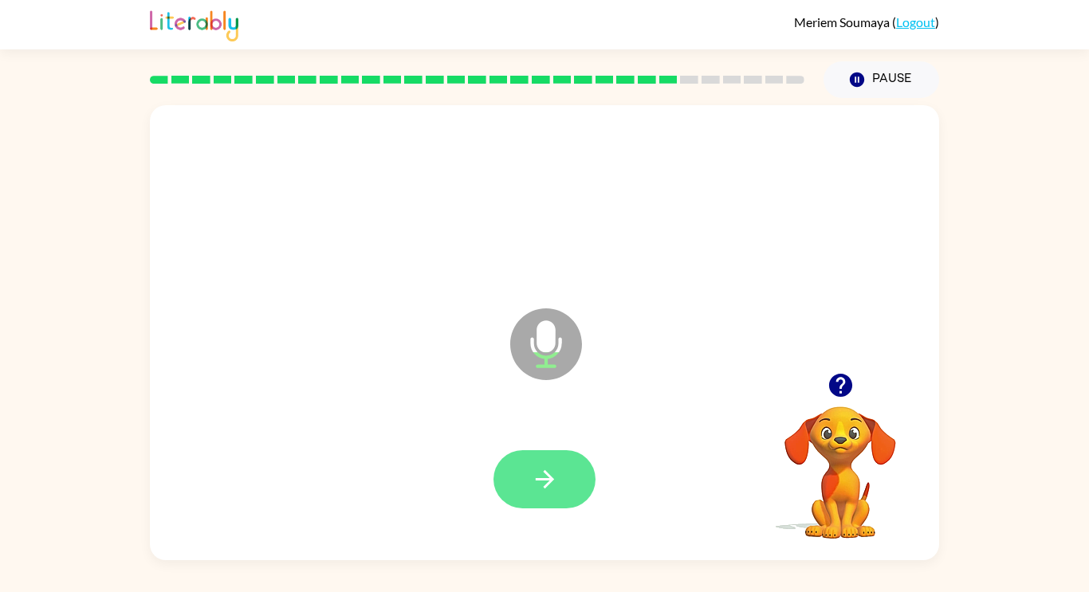
click at [546, 466] on icon "button" at bounding box center [545, 480] width 28 height 28
click at [556, 479] on icon "button" at bounding box center [545, 480] width 28 height 28
click at [544, 481] on icon "button" at bounding box center [545, 480] width 28 height 28
click at [541, 485] on icon "button" at bounding box center [545, 480] width 28 height 28
click at [540, 481] on icon "button" at bounding box center [545, 480] width 28 height 28
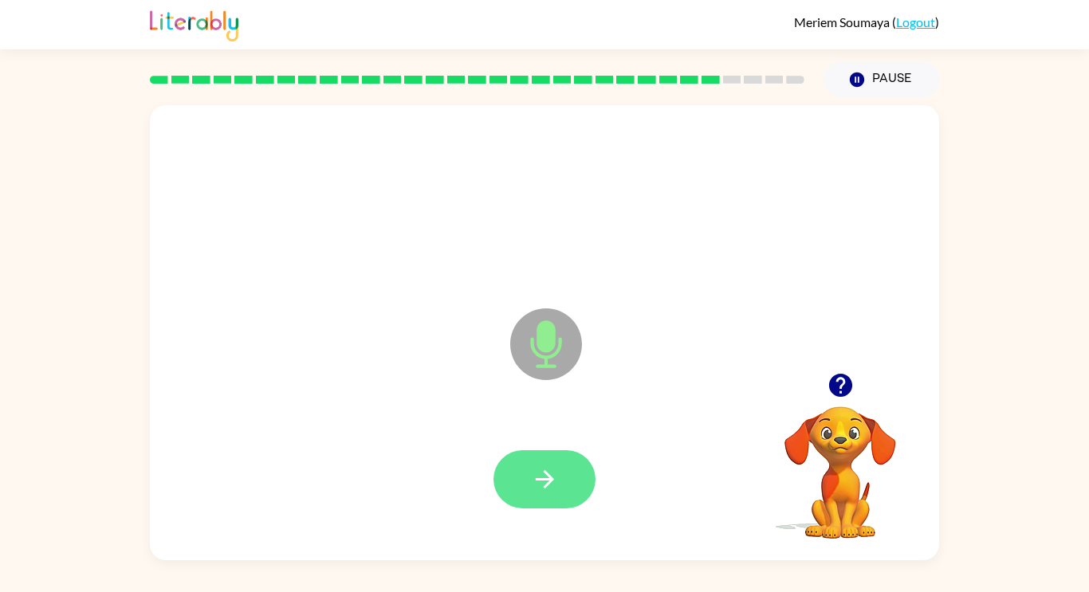
click at [540, 485] on icon "button" at bounding box center [545, 480] width 28 height 28
click at [541, 485] on icon "button" at bounding box center [545, 480] width 28 height 28
click at [540, 488] on icon "button" at bounding box center [545, 480] width 28 height 28
click at [537, 486] on icon "button" at bounding box center [545, 480] width 28 height 28
click at [536, 489] on icon "button" at bounding box center [545, 480] width 28 height 28
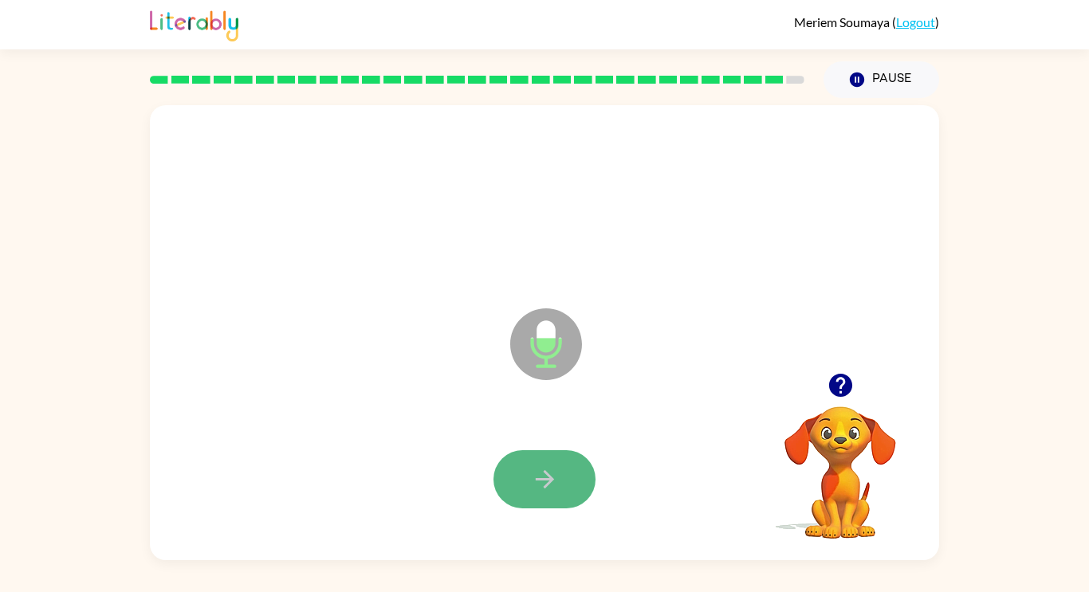
click at [540, 490] on icon "button" at bounding box center [545, 480] width 28 height 28
click at [540, 491] on icon "button" at bounding box center [545, 480] width 28 height 28
